Goal: Complete application form

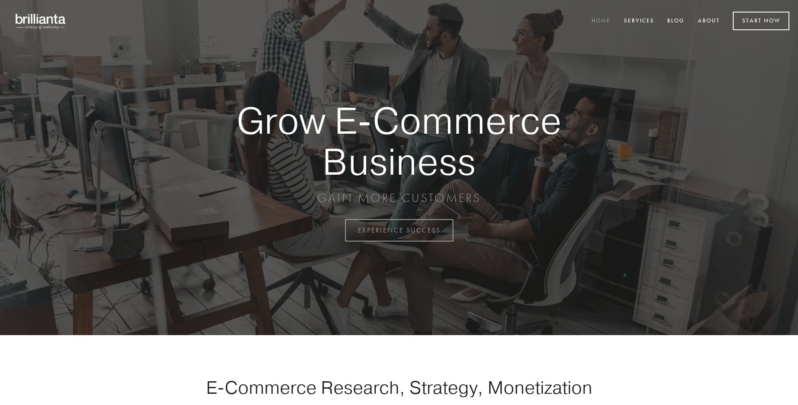
scroll to position [2263, 0]
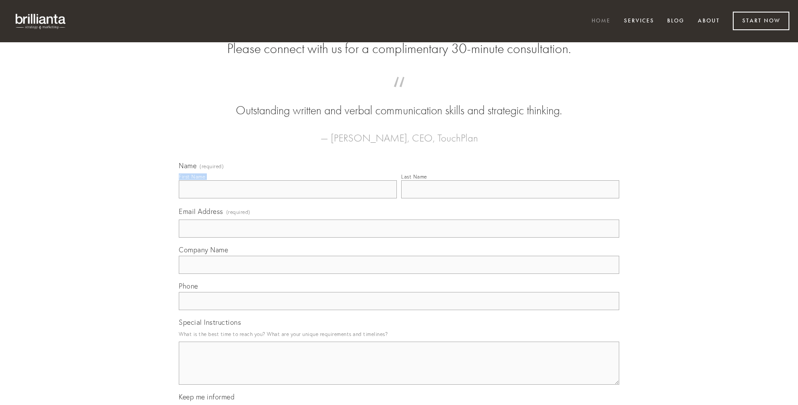
type input "[PERSON_NAME]"
click at [510, 199] on input "Last Name" at bounding box center [510, 189] width 218 height 18
type input "[PERSON_NAME]"
click at [399, 238] on input "Email Address (required)" at bounding box center [399, 229] width 440 height 18
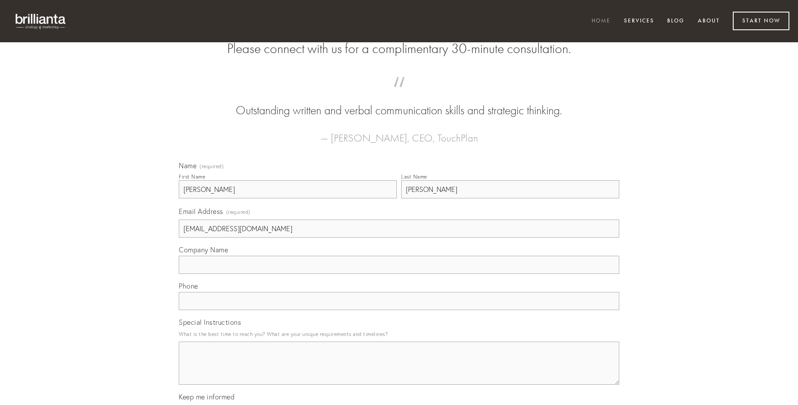
type input "[EMAIL_ADDRESS][DOMAIN_NAME]"
click at [399, 274] on input "Company Name" at bounding box center [399, 265] width 440 height 18
type input "creo"
click at [399, 310] on input "text" at bounding box center [399, 301] width 440 height 18
click at [399, 371] on textarea "Special Instructions" at bounding box center [399, 363] width 440 height 43
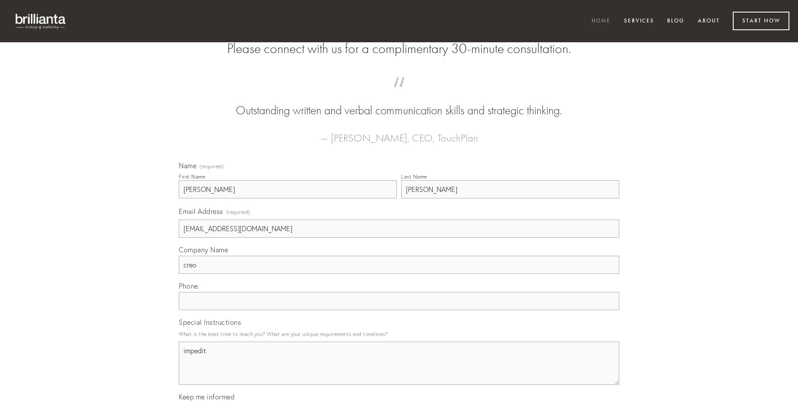
type textarea "impedit"
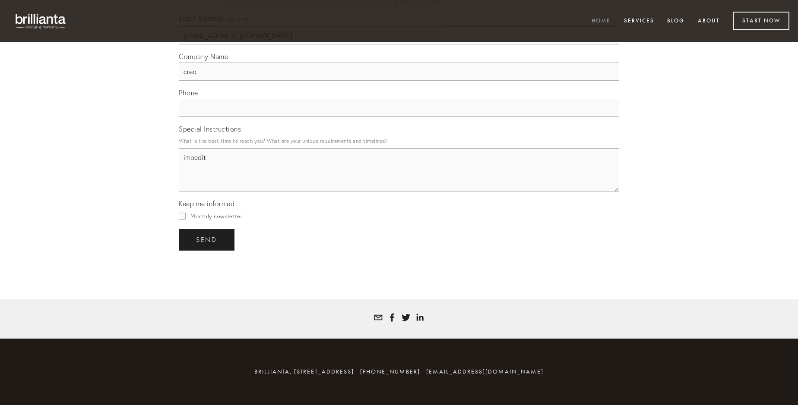
click at [207, 240] on span "send" at bounding box center [206, 240] width 21 height 8
